Goal: Transaction & Acquisition: Purchase product/service

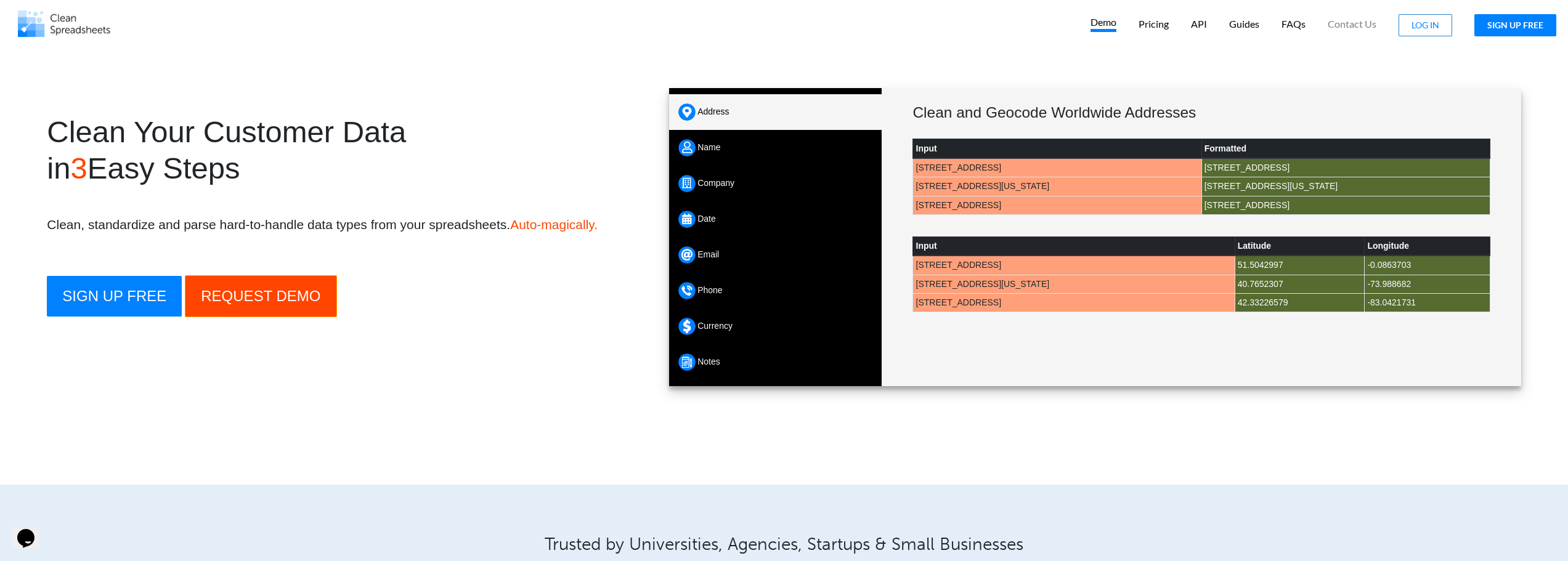
click at [1105, 25] on p "Demo" at bounding box center [1103, 23] width 26 height 16
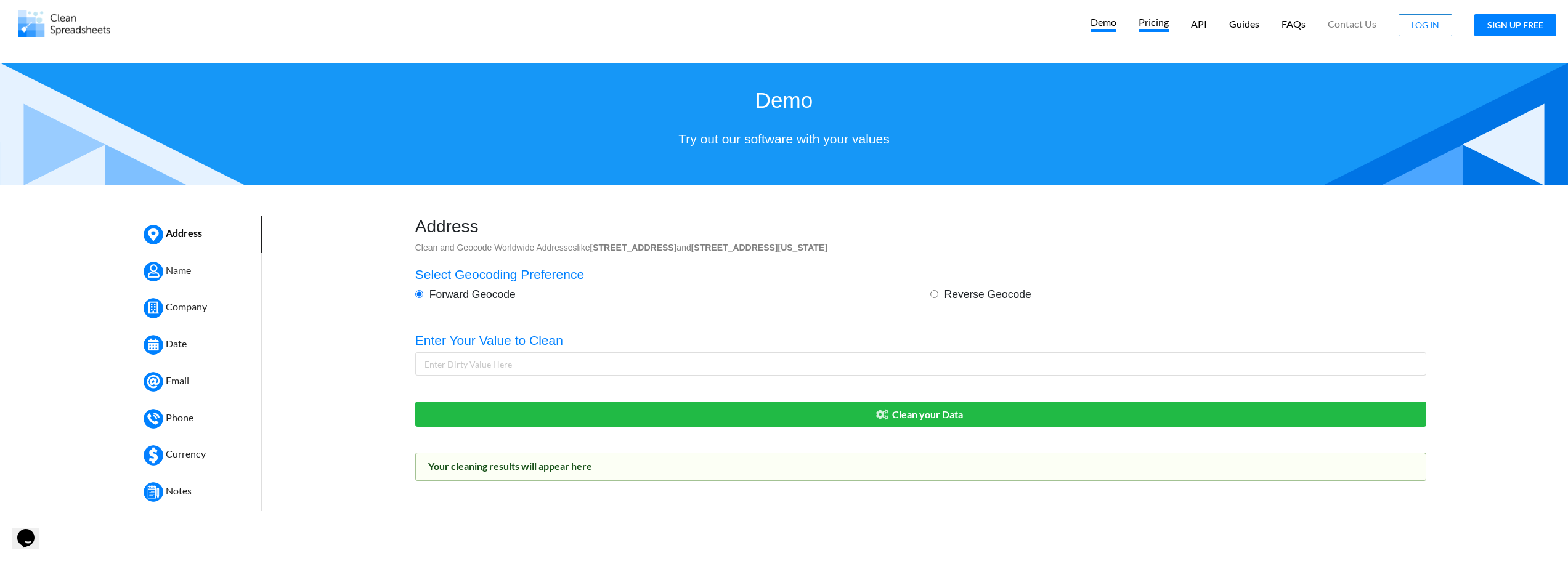
click at [1155, 23] on p "Pricing" at bounding box center [1154, 23] width 30 height 16
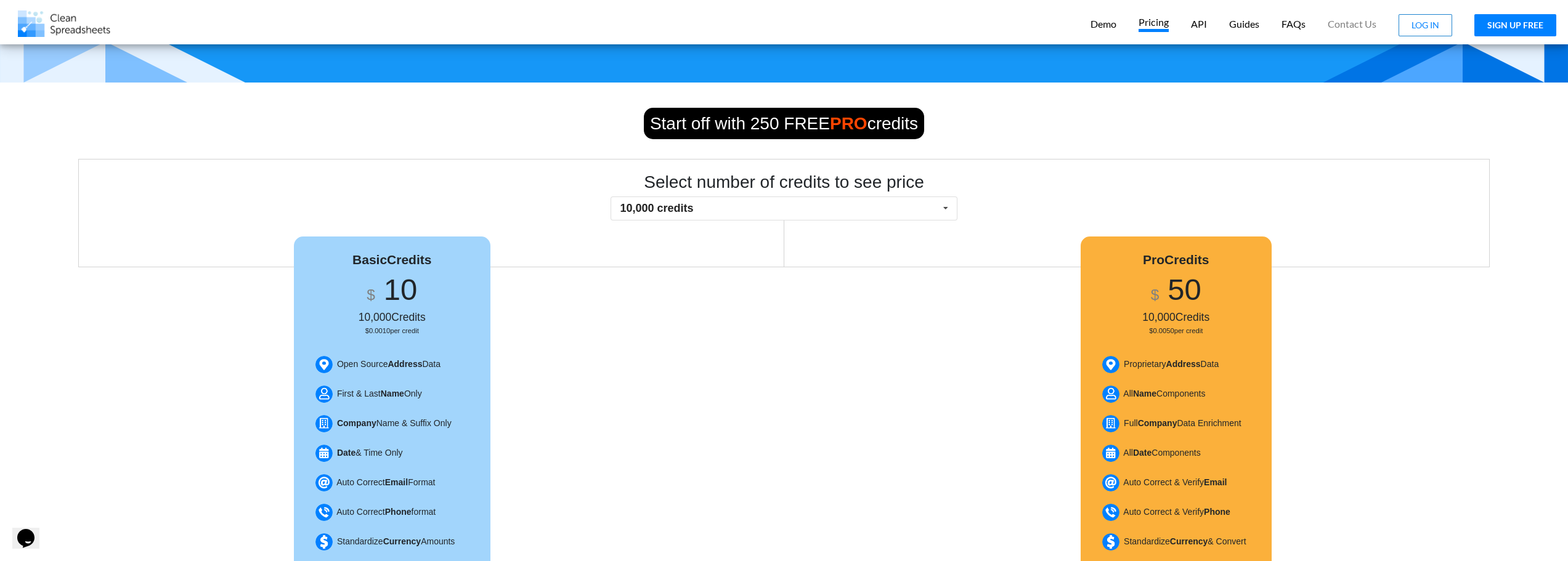
scroll to position [205, 0]
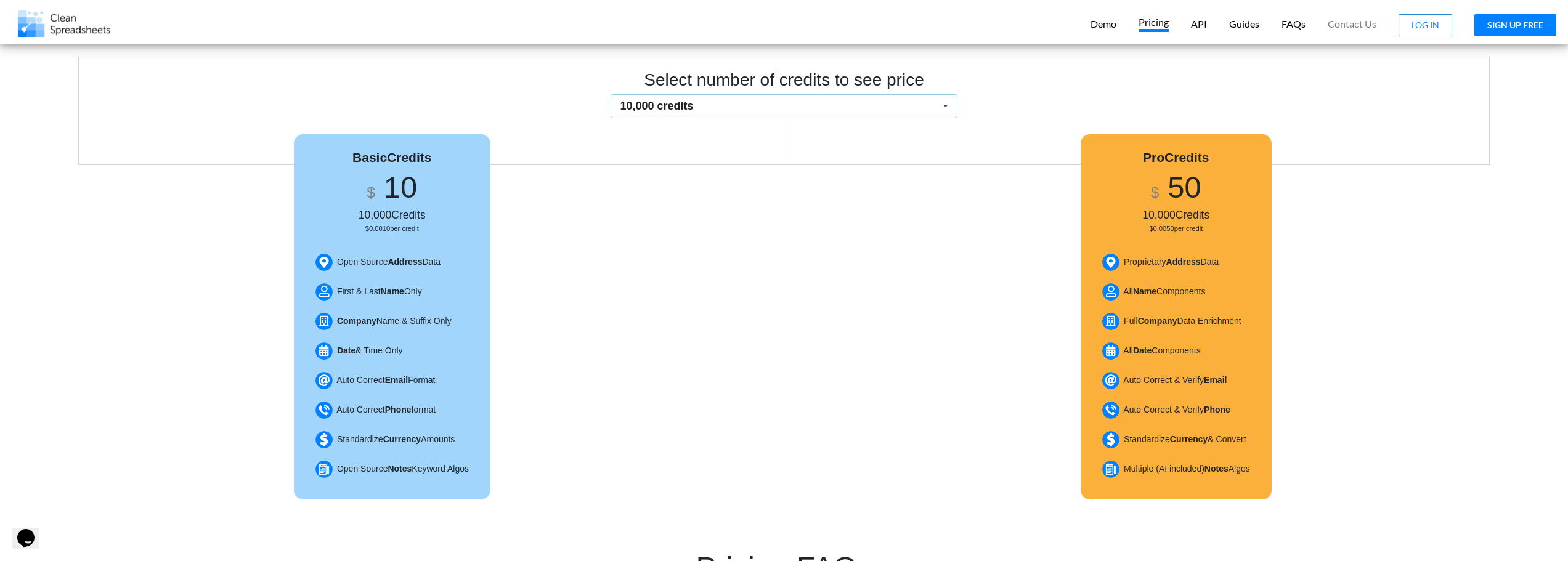
click at [939, 103] on icon at bounding box center [946, 106] width 18 height 23
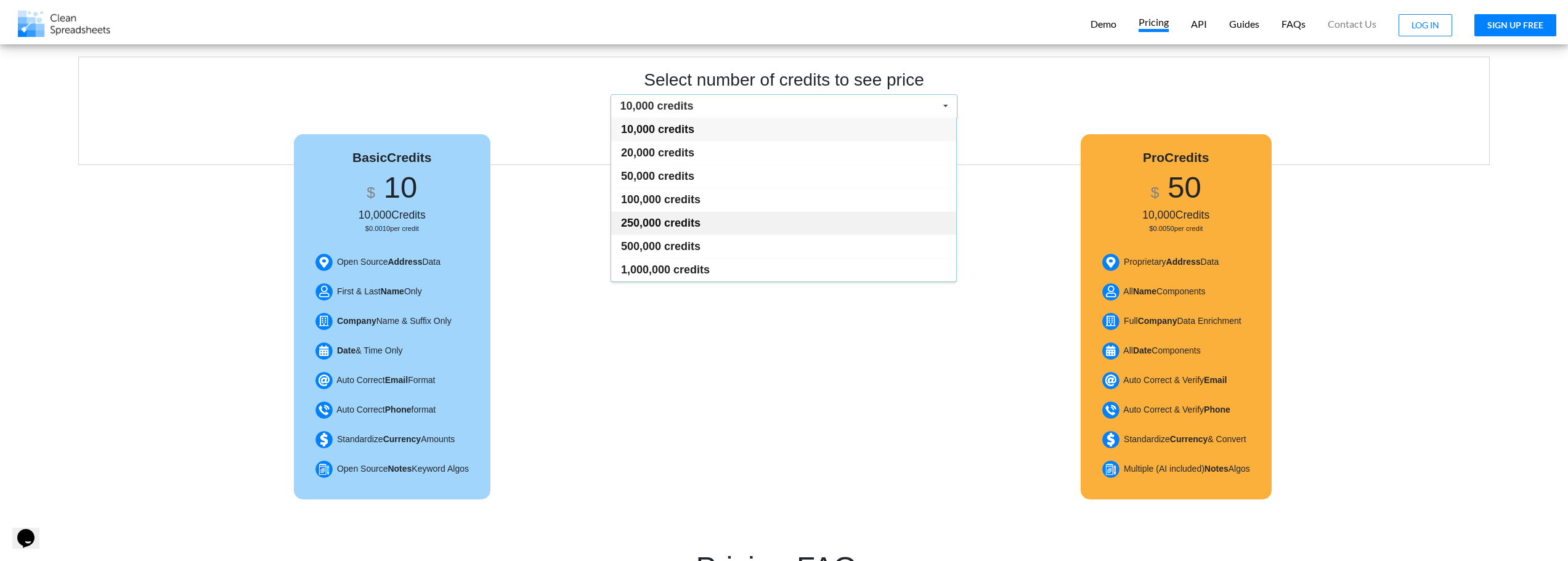
click at [930, 230] on div "250,000 credits" at bounding box center [783, 223] width 345 height 23
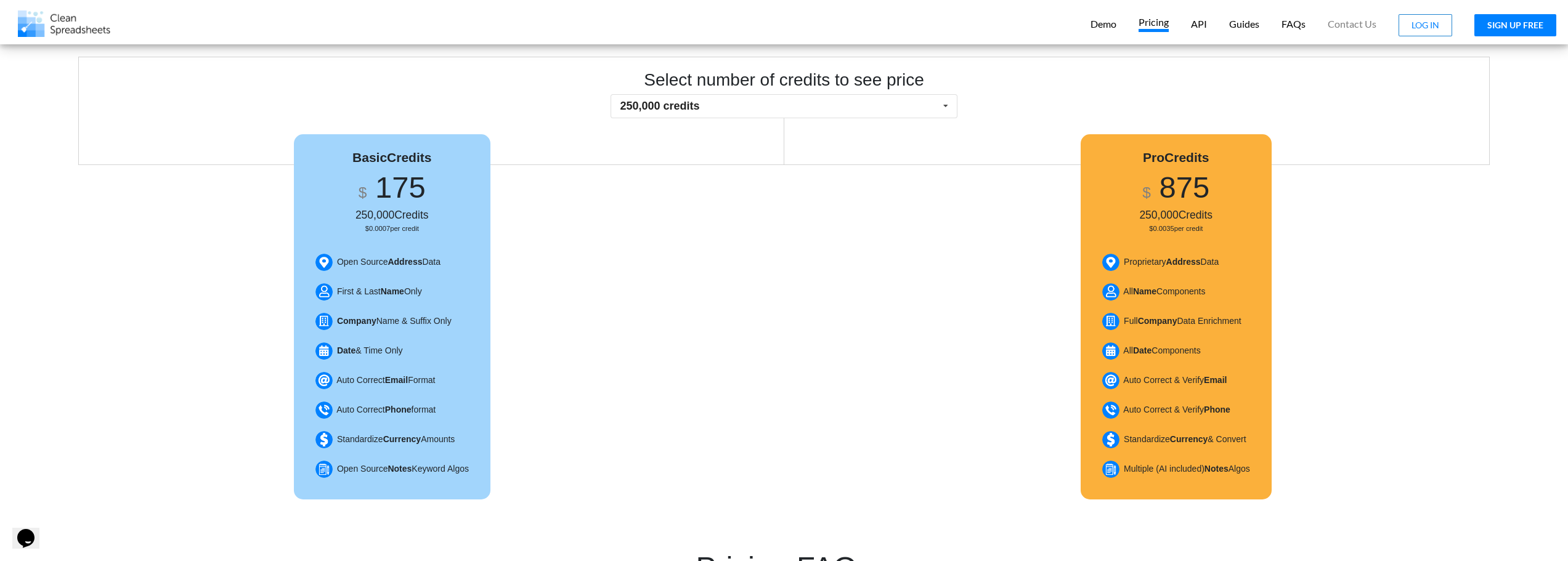
click at [960, 210] on div "Basic Credits $ 175 250,000 Credits $0.0007 per credit Open Source Address Data…" at bounding box center [784, 332] width 1568 height 335
click at [458, 269] on div "Open Source Address Data" at bounding box center [392, 262] width 166 height 29
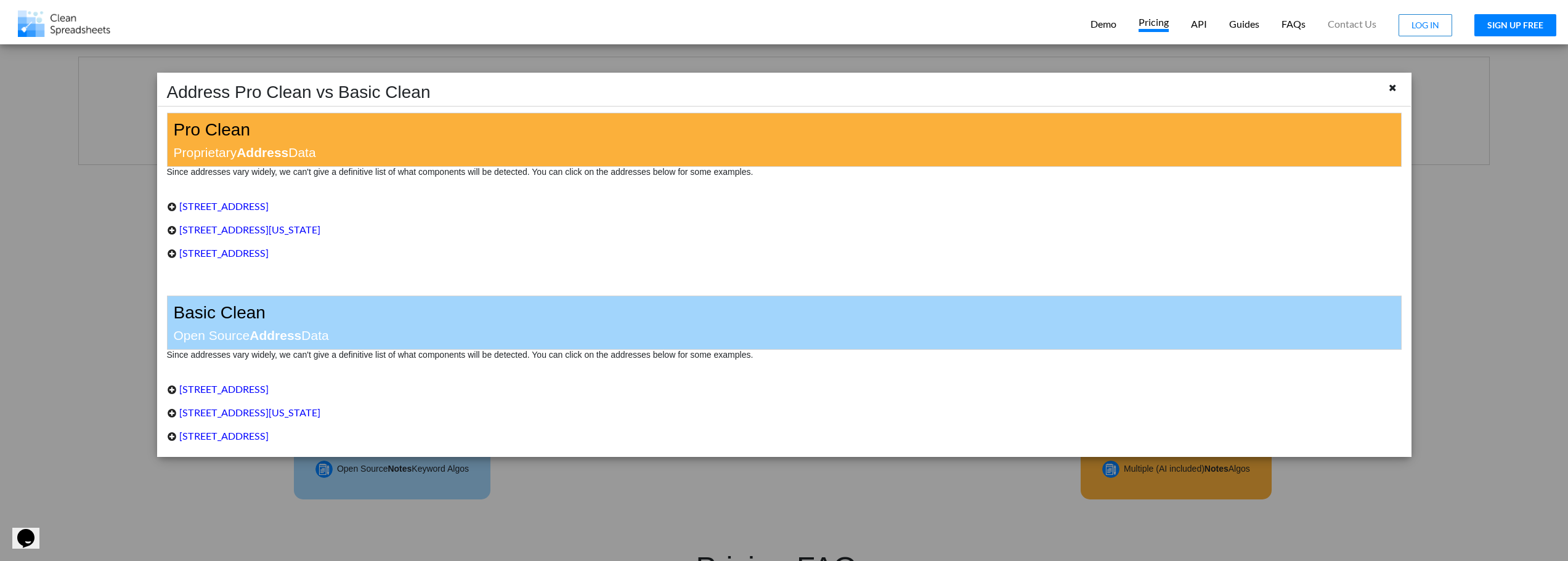
click at [325, 202] on div "[STREET_ADDRESS]" at bounding box center [784, 206] width 1235 height 23
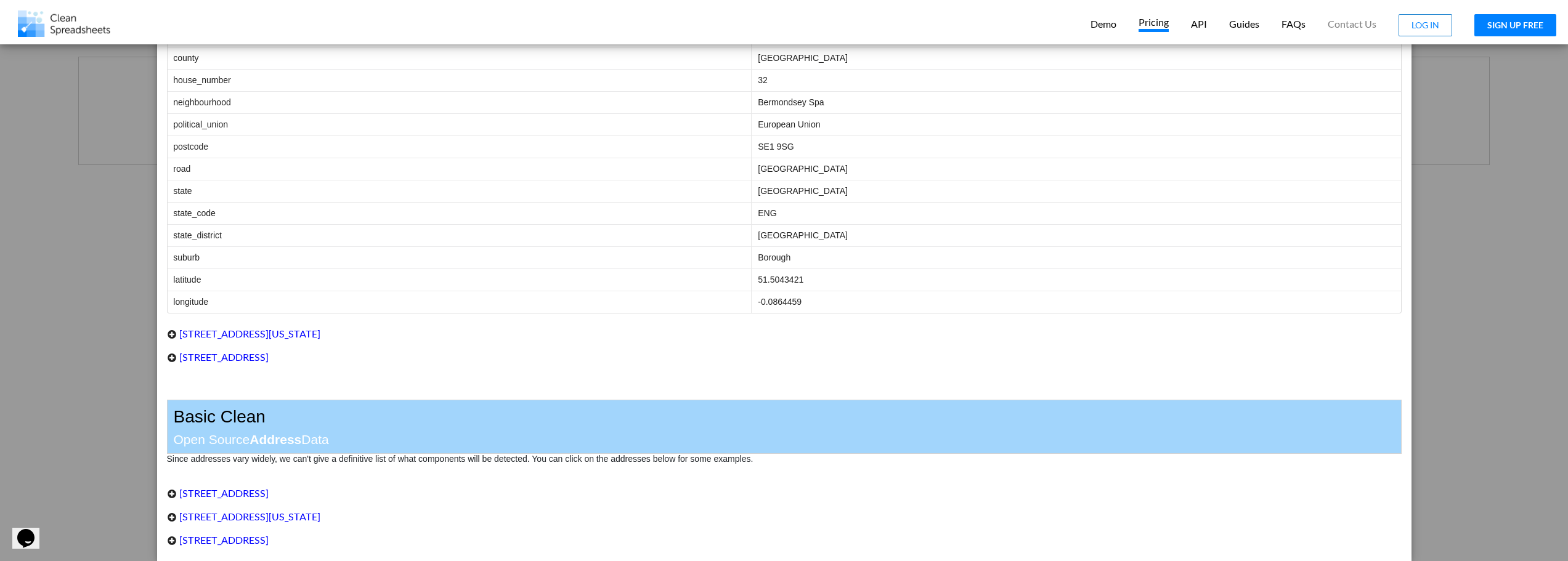
scroll to position [417, 0]
click at [354, 483] on div "[STREET_ADDRESS]" at bounding box center [784, 493] width 1235 height 23
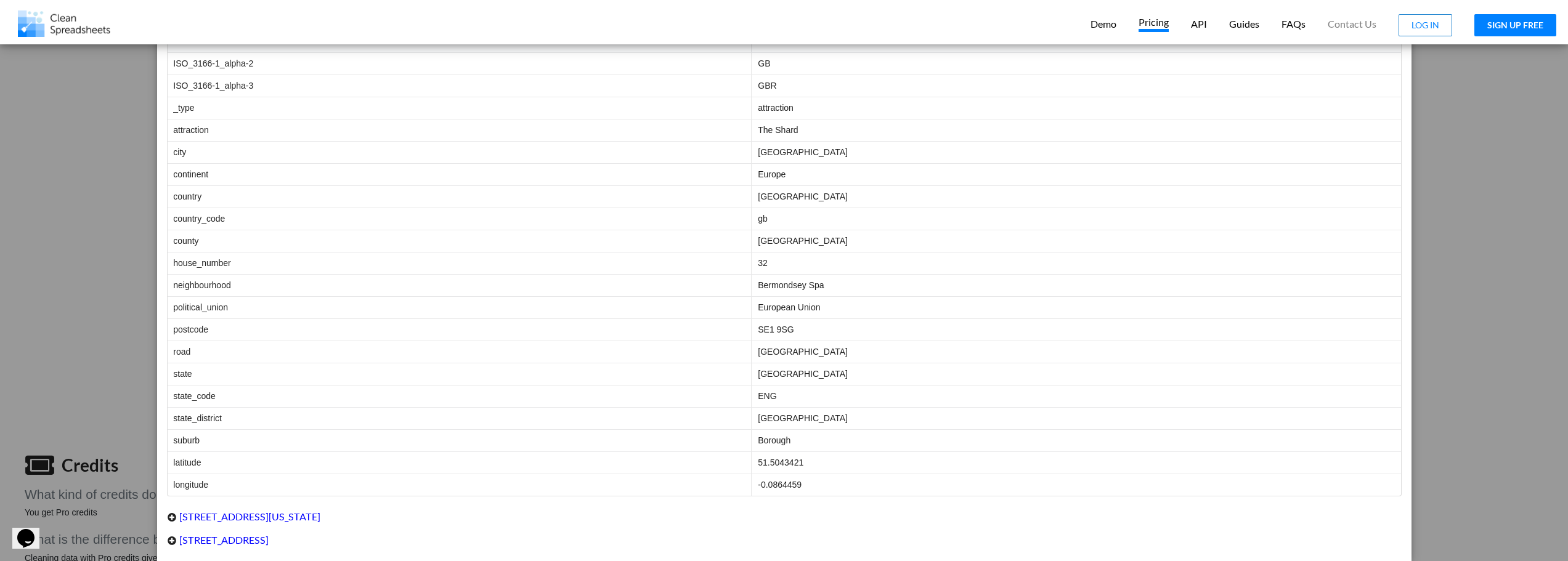
scroll to position [411, 0]
click at [83, 229] on div "Address Pro Clean vs Basic Clean Pro Clean Proprietary Address Data Since addre…" at bounding box center [784, 280] width 1568 height 561
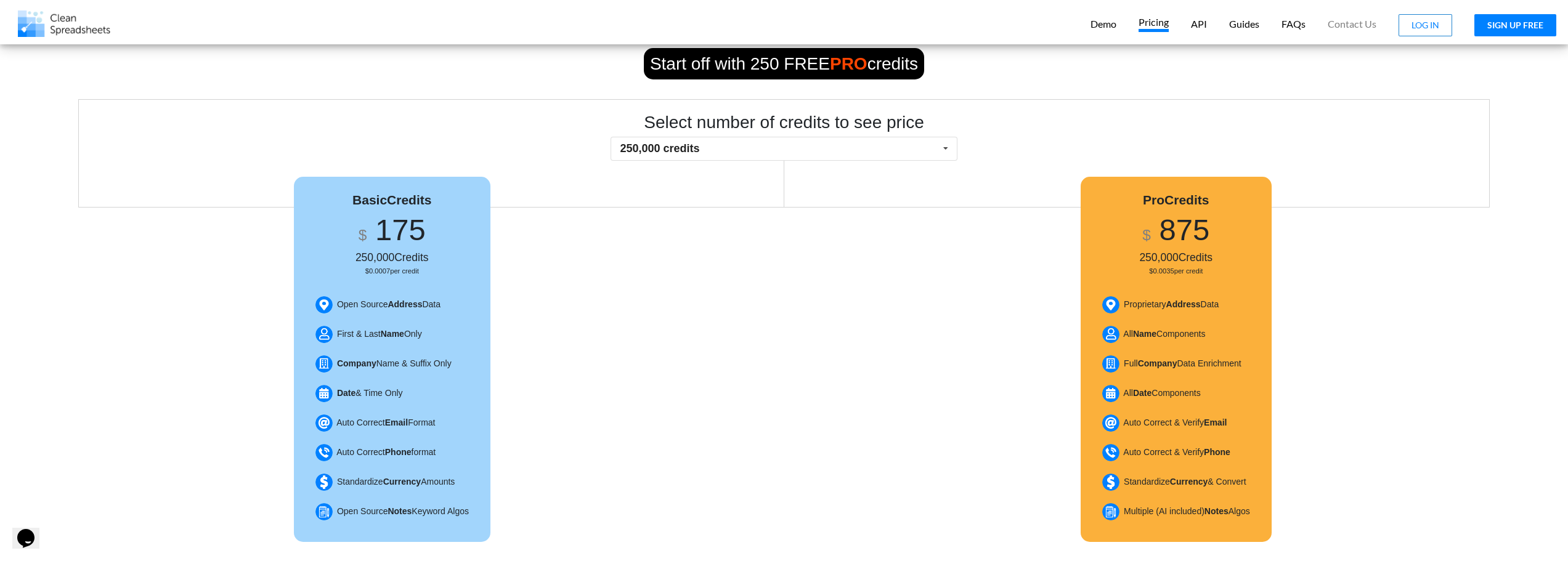
scroll to position [205, 0]
